Goal: Find specific page/section: Find specific page/section

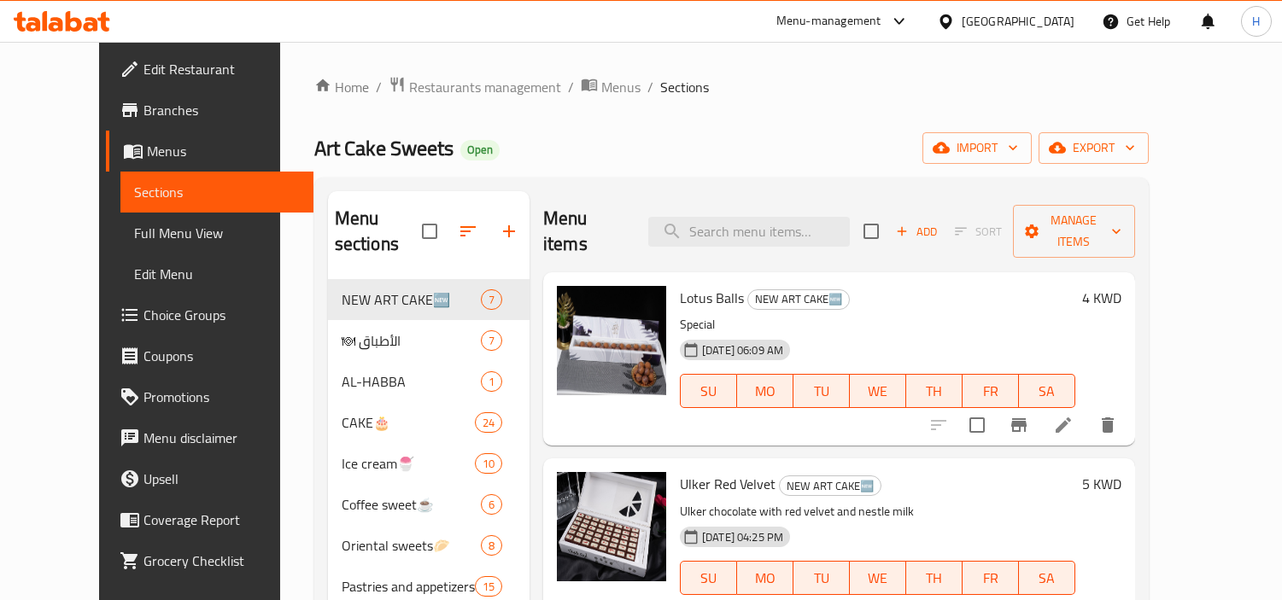
click at [96, 29] on icon at bounding box center [91, 24] width 15 height 15
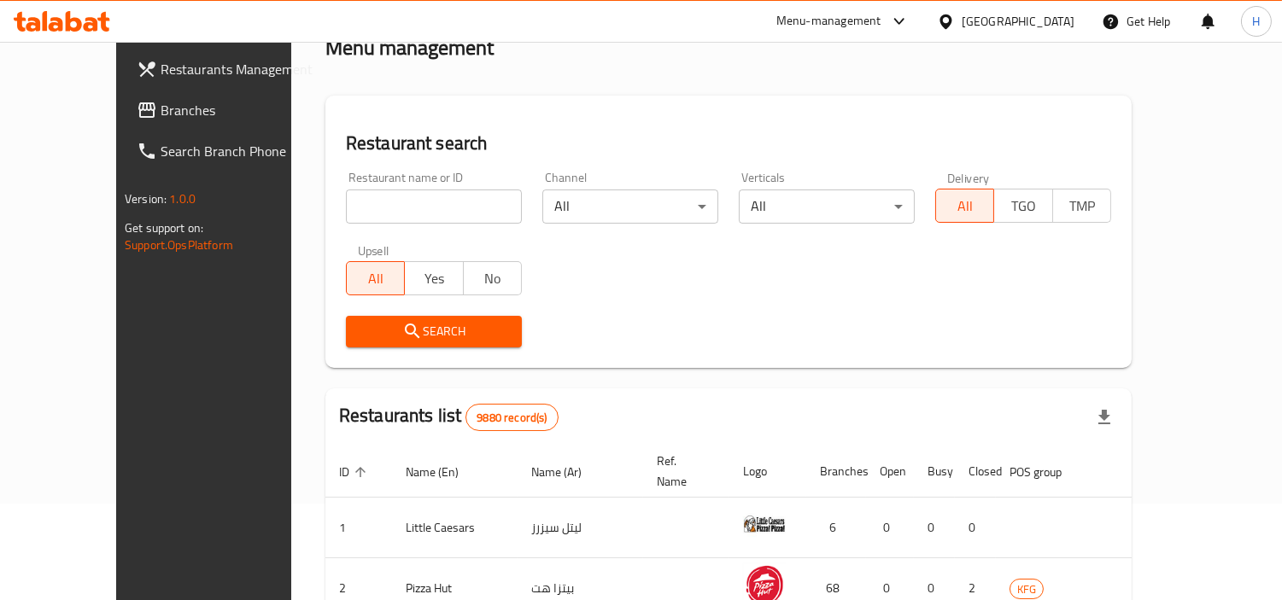
scroll to position [283, 0]
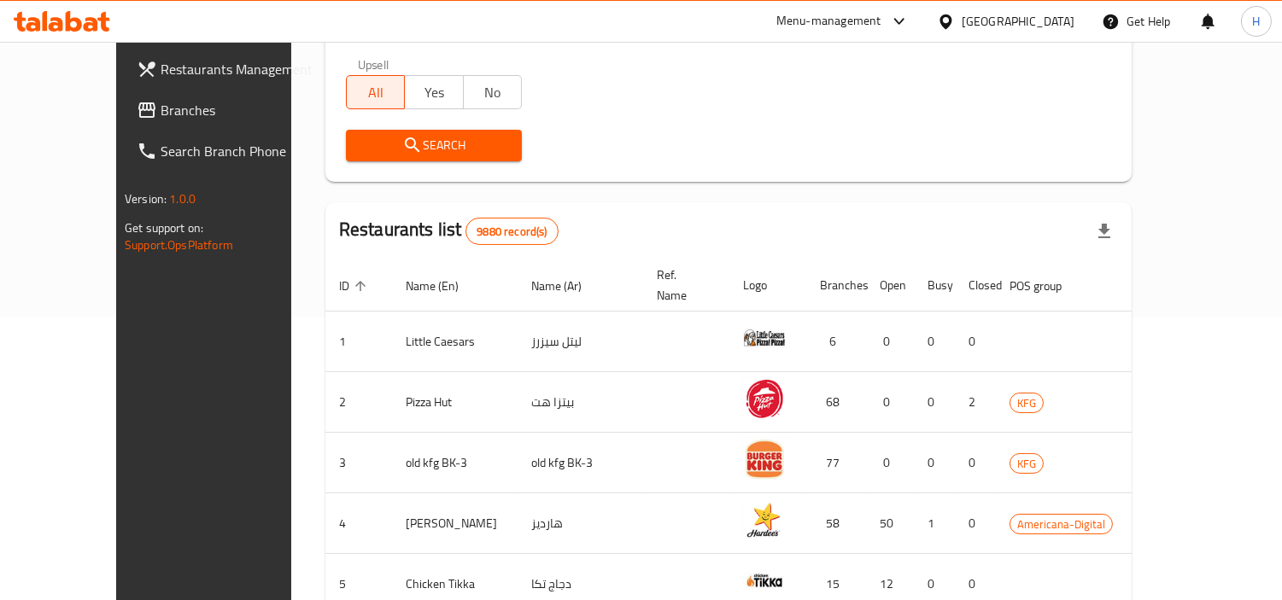
click at [161, 105] on span "Branches" at bounding box center [239, 110] width 156 height 20
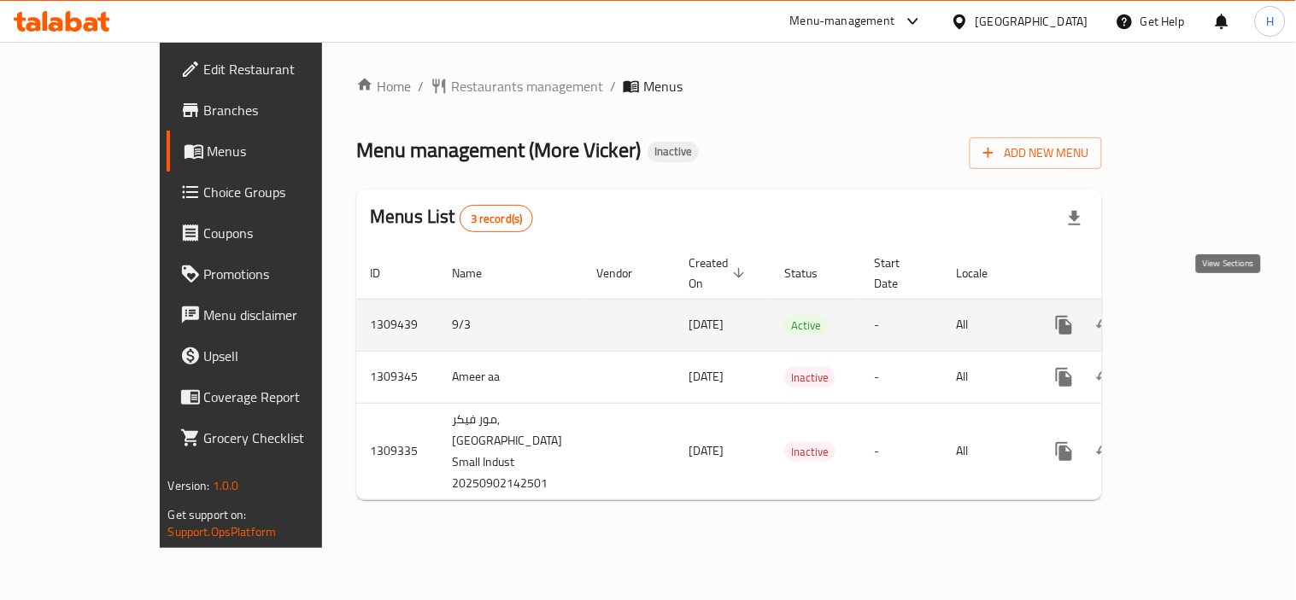
click at [1197, 315] on icon "enhanced table" at bounding box center [1187, 325] width 20 height 20
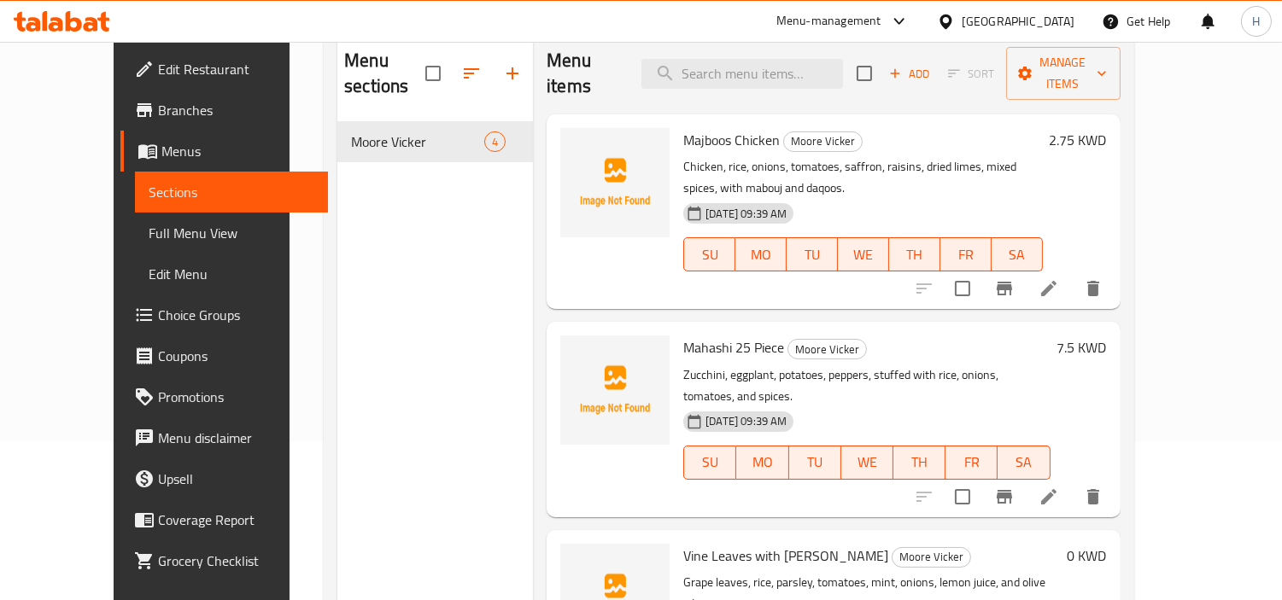
scroll to position [49, 0]
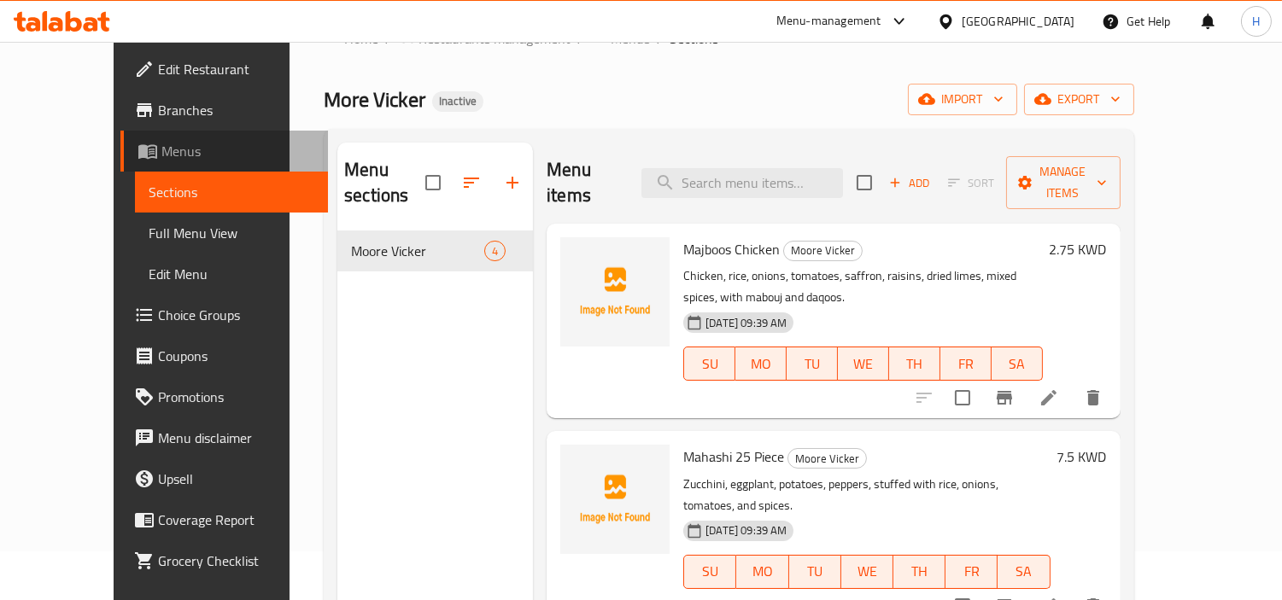
click at [161, 154] on span "Menus" at bounding box center [237, 151] width 153 height 20
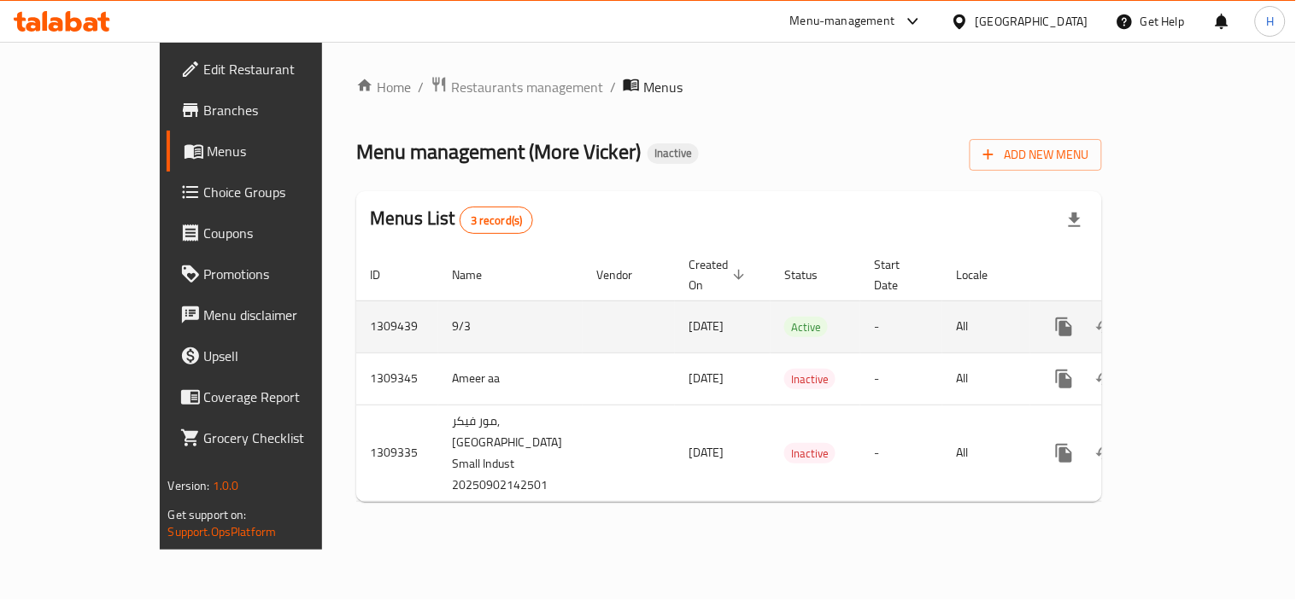
drag, startPoint x: 630, startPoint y: 309, endPoint x: 528, endPoint y: 301, distance: 102.9
click at [528, 301] on tr "1309439 9/3 [DATE] Active - All" at bounding box center [788, 327] width 865 height 52
click at [860, 302] on td "-" at bounding box center [901, 327] width 82 height 52
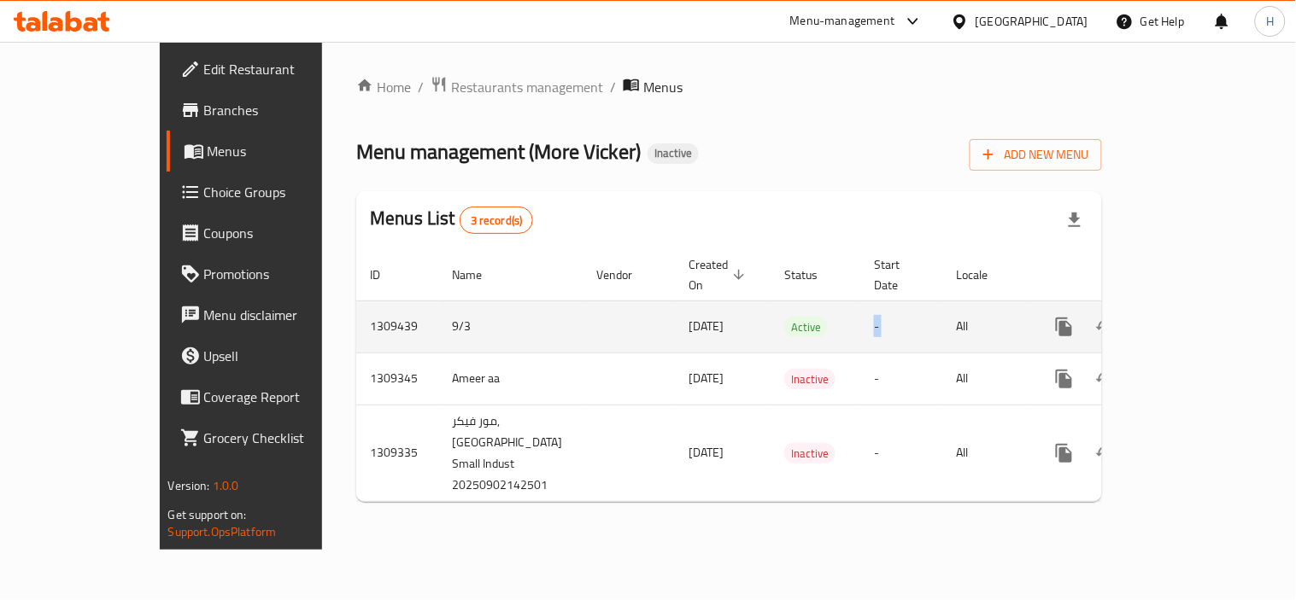
click at [860, 302] on td "-" at bounding box center [901, 327] width 82 height 52
click at [1208, 307] on link "enhanced table" at bounding box center [1187, 327] width 41 height 41
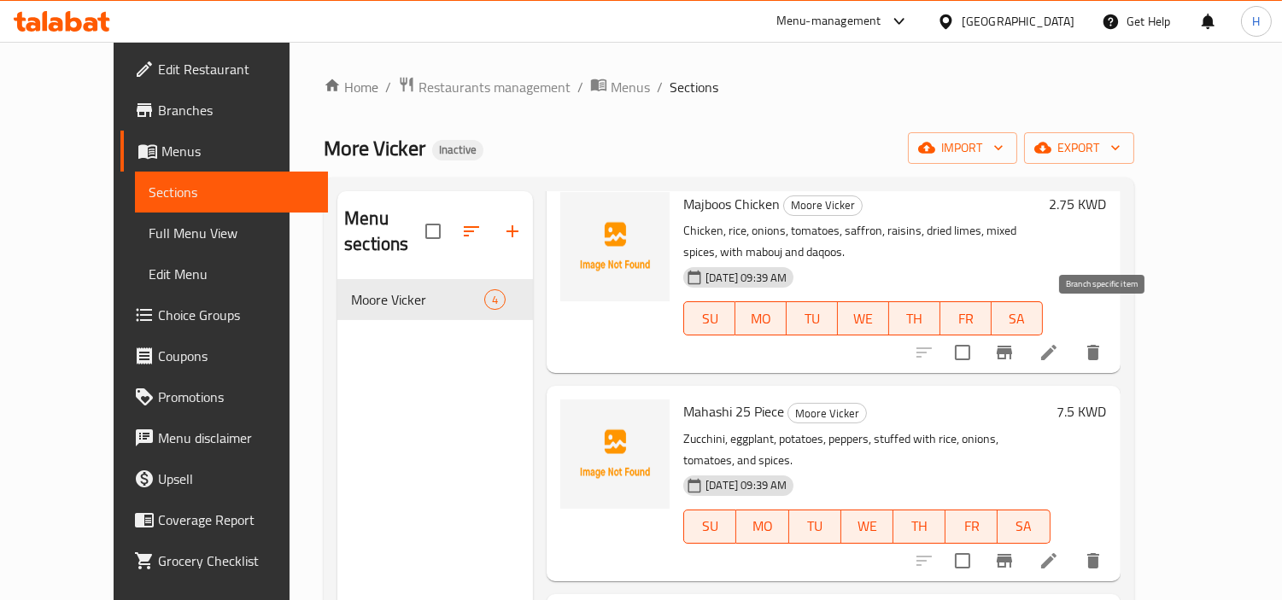
scroll to position [95, 0]
click at [1073, 337] on li at bounding box center [1049, 352] width 48 height 31
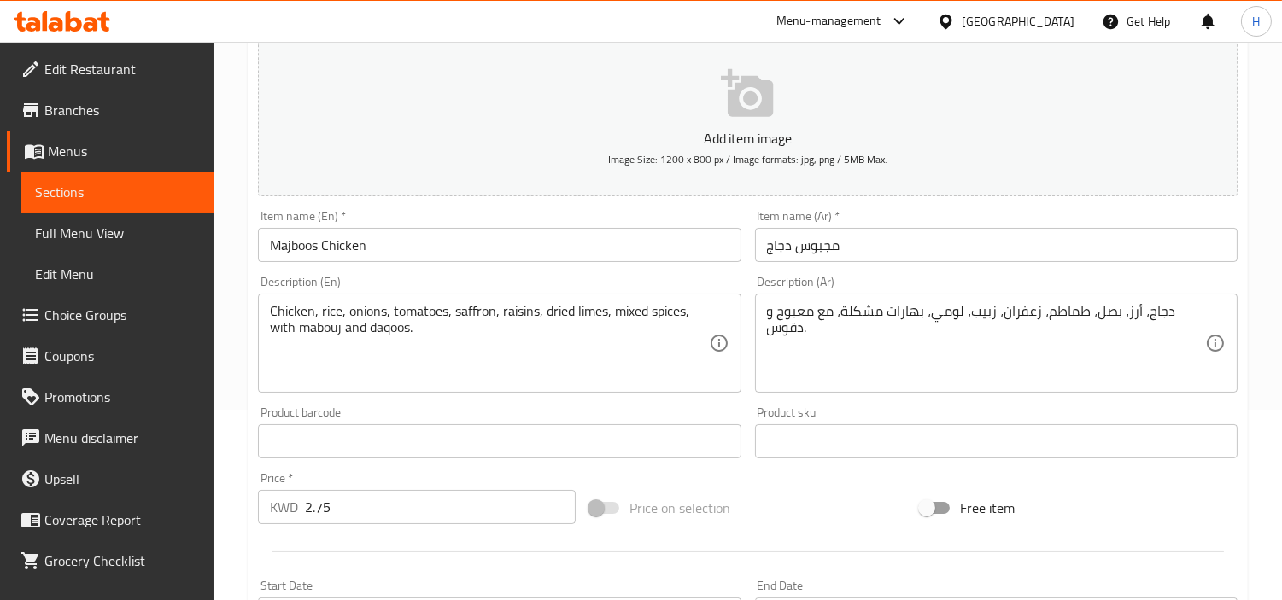
scroll to position [129, 0]
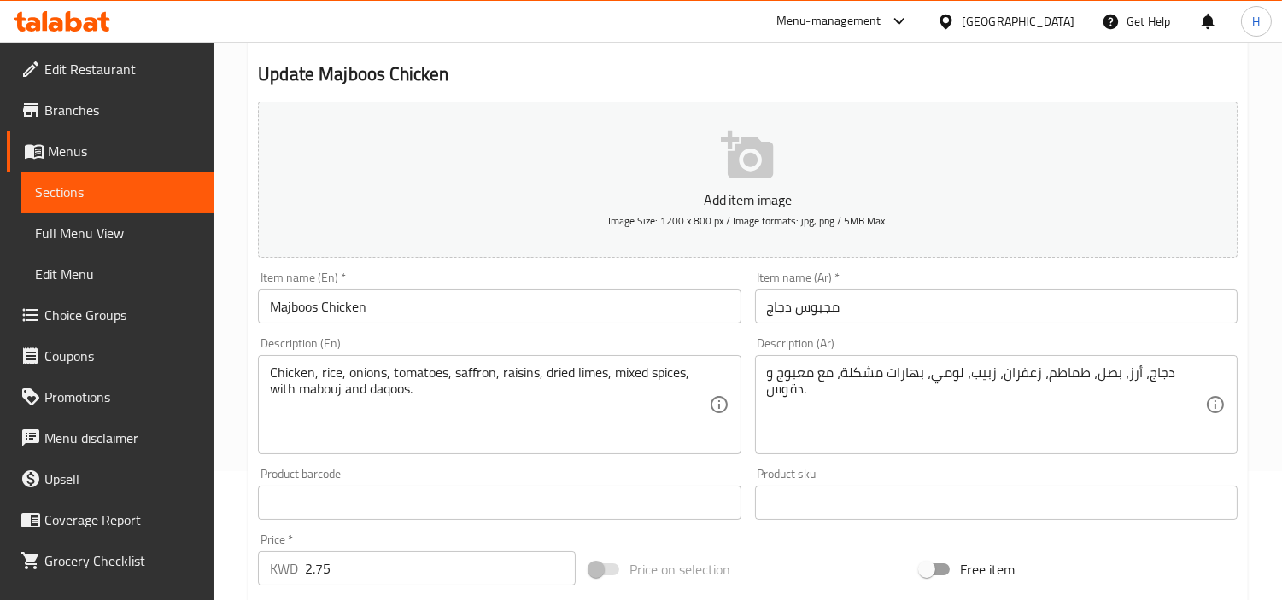
click at [81, 237] on span "Full Menu View" at bounding box center [118, 233] width 166 height 20
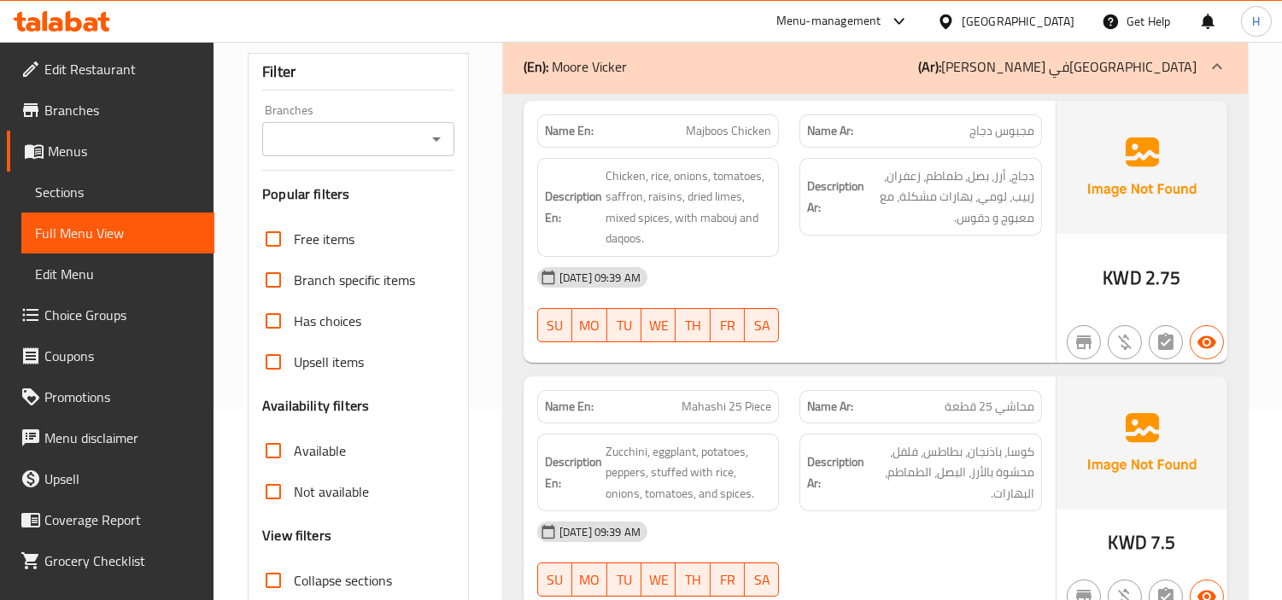
scroll to position [224, 0]
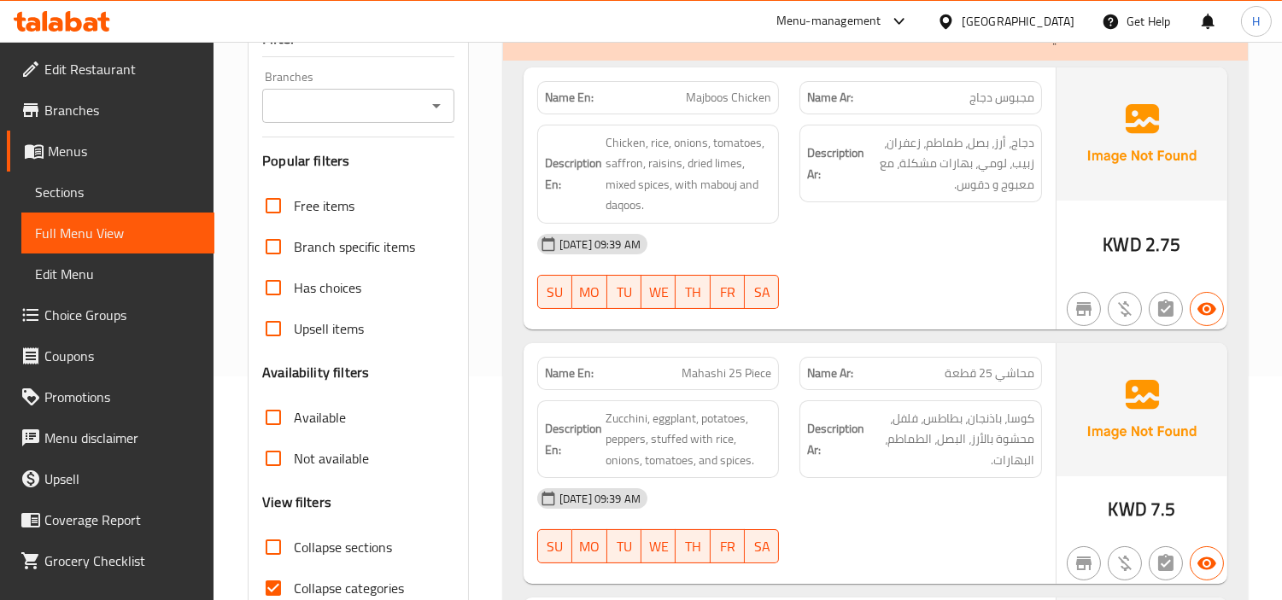
drag, startPoint x: 673, startPoint y: 244, endPoint x: 621, endPoint y: 245, distance: 52.1
click at [621, 245] on span "[DATE] 09:39 AM" at bounding box center [600, 245] width 95 height 16
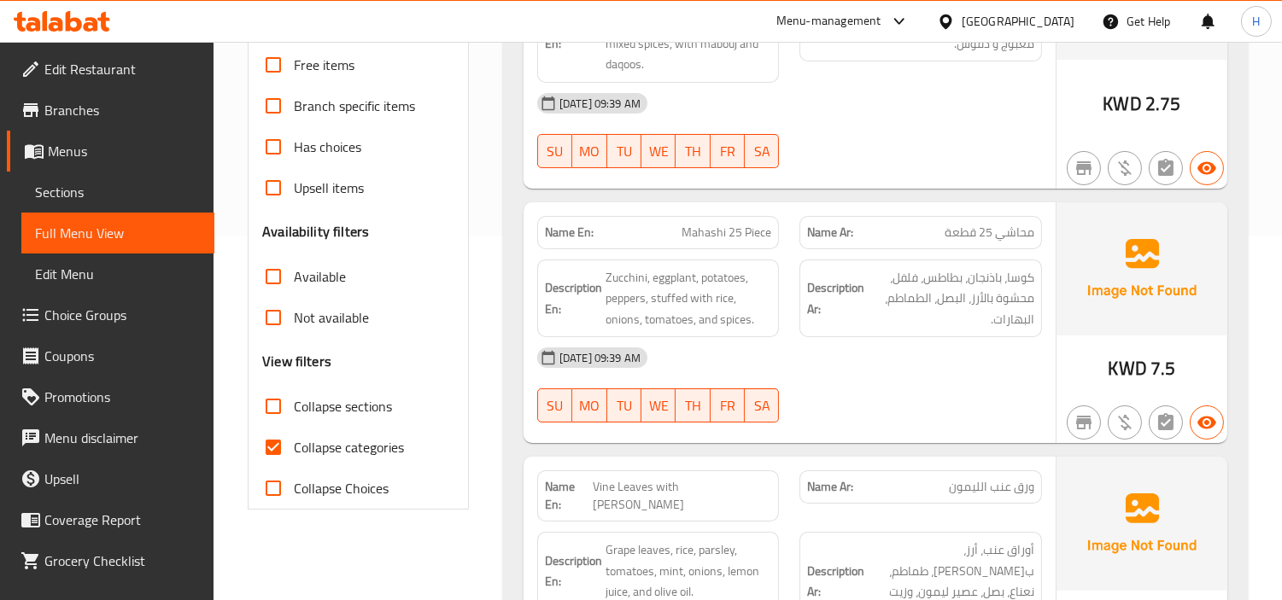
scroll to position [379, 0]
